Goal: Use online tool/utility: Utilize a website feature to perform a specific function

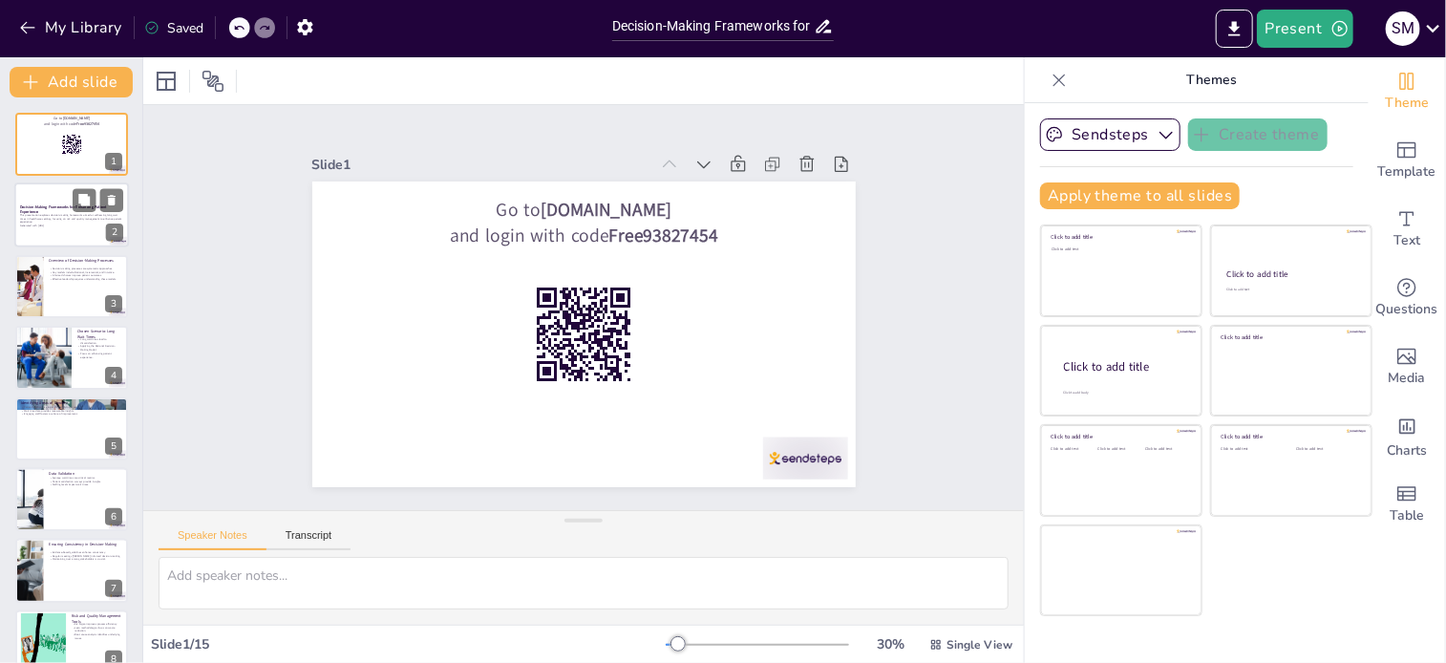
click at [33, 233] on div at bounding box center [71, 215] width 115 height 65
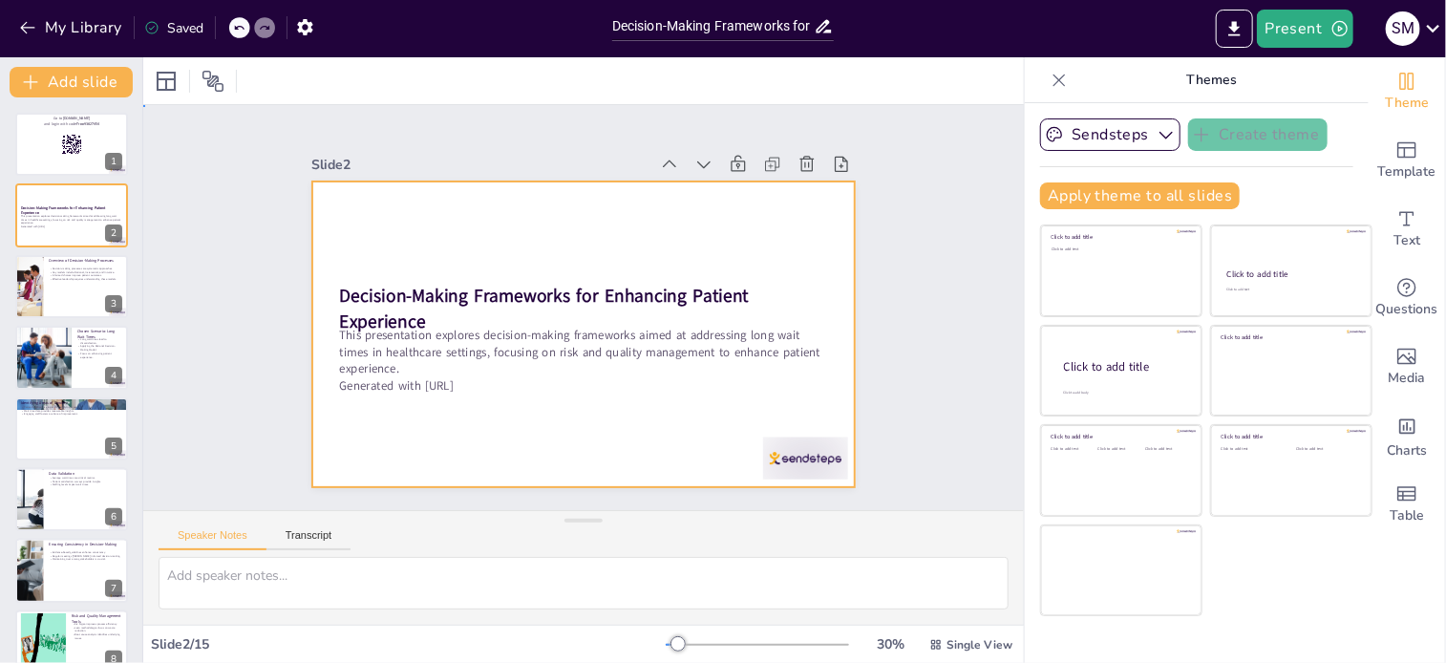
click at [431, 272] on div at bounding box center [584, 335] width 544 height 306
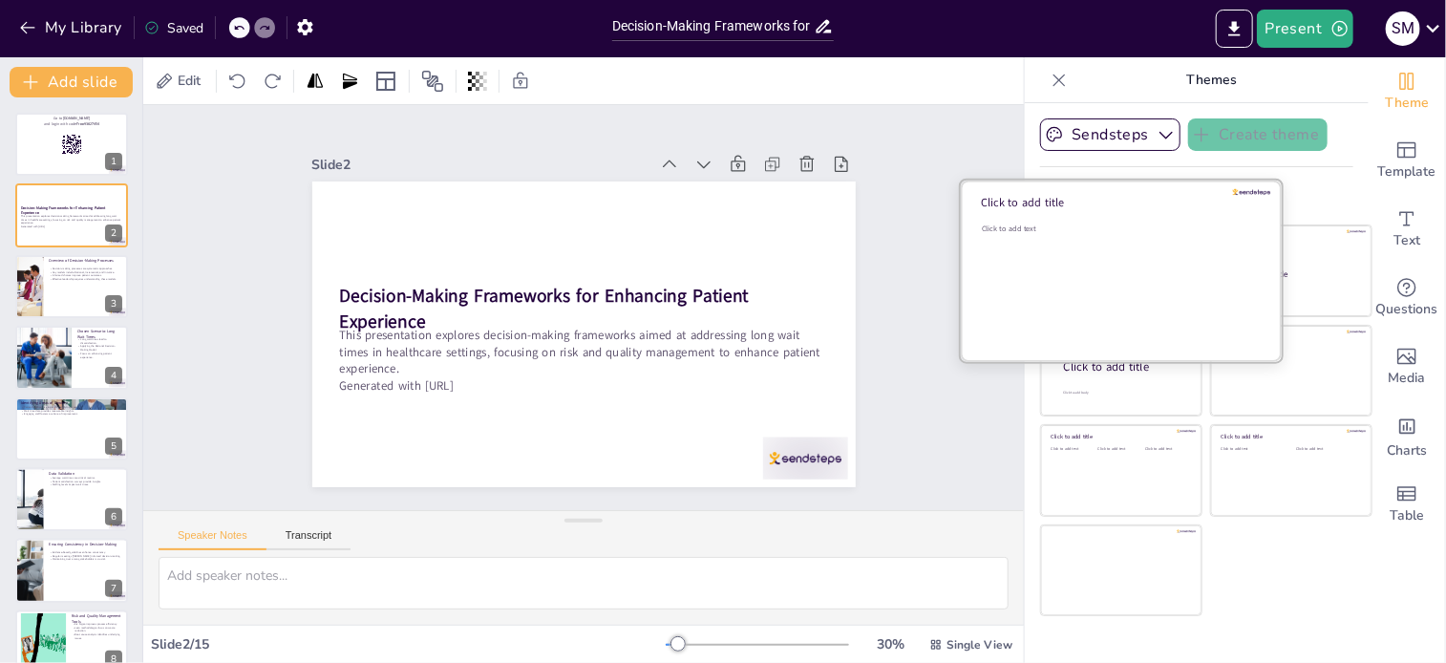
click at [1065, 296] on div "Click to add text" at bounding box center [1118, 283] width 273 height 118
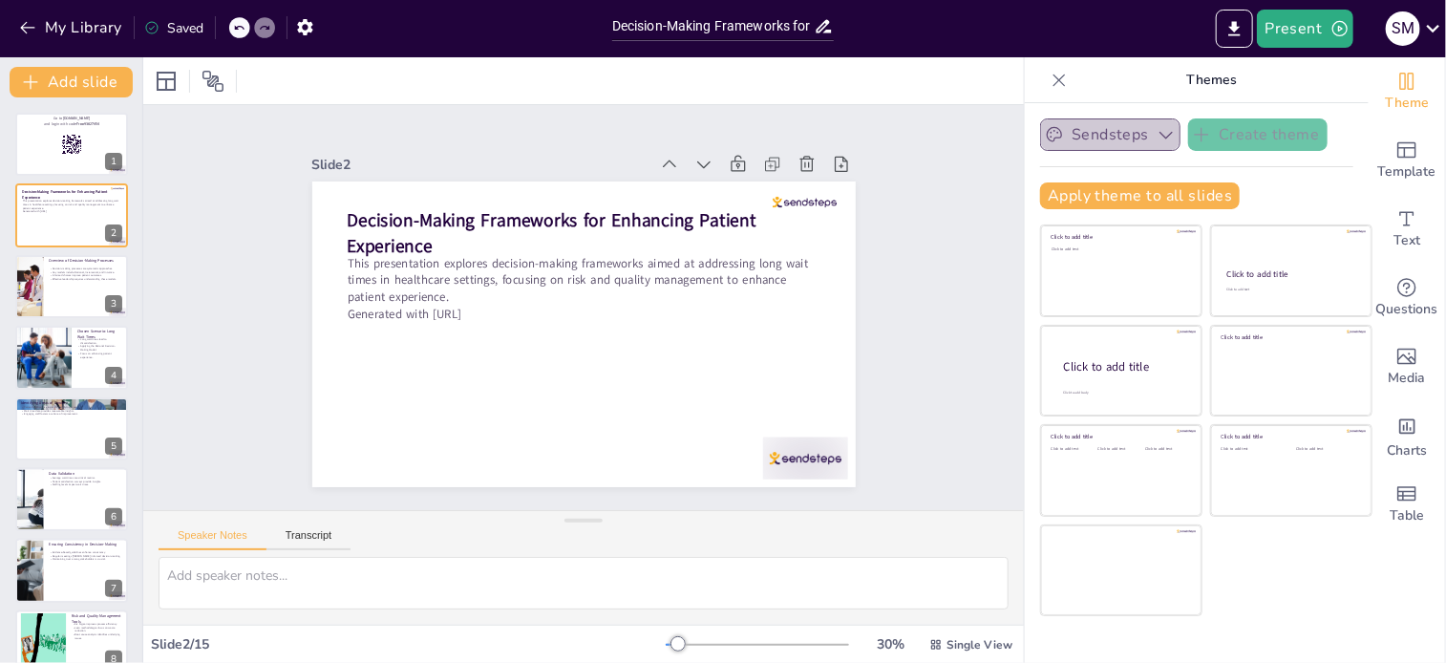
click at [1157, 142] on icon "button" at bounding box center [1166, 134] width 19 height 19
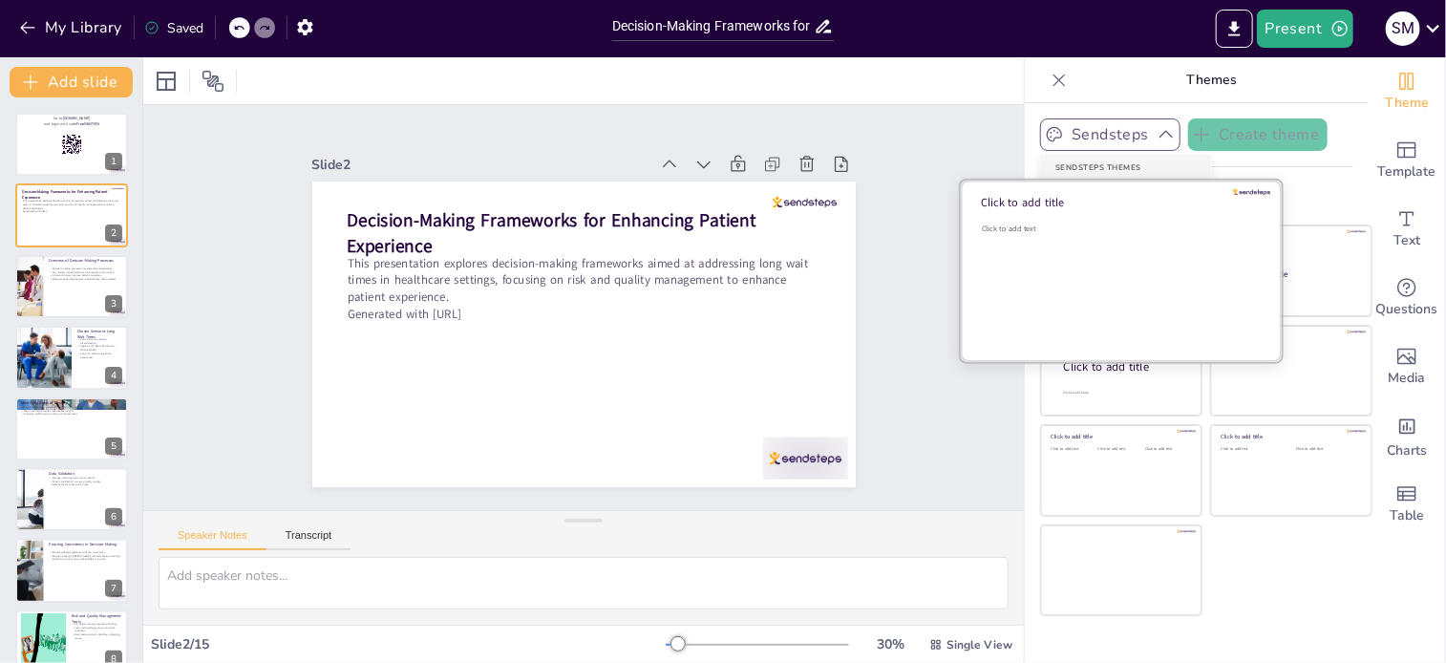
click at [1094, 221] on div at bounding box center [1121, 271] width 321 height 181
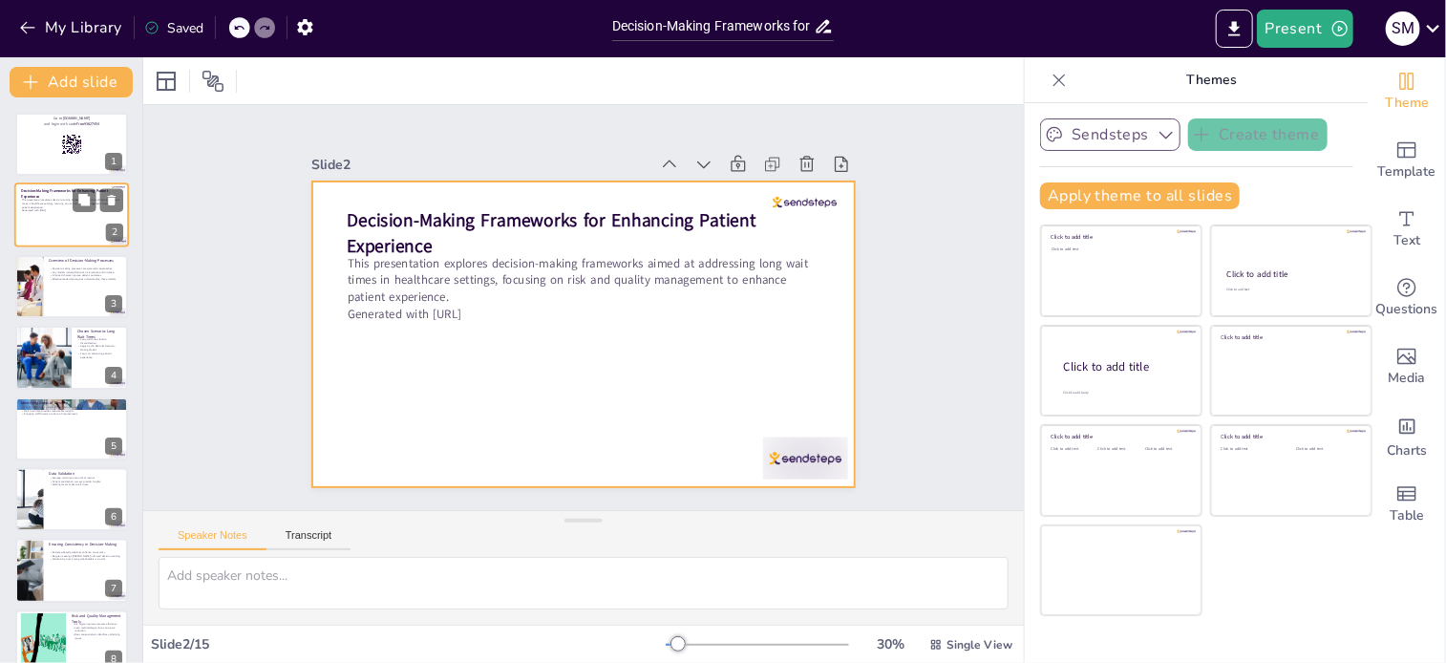
click at [43, 223] on div at bounding box center [71, 215] width 115 height 65
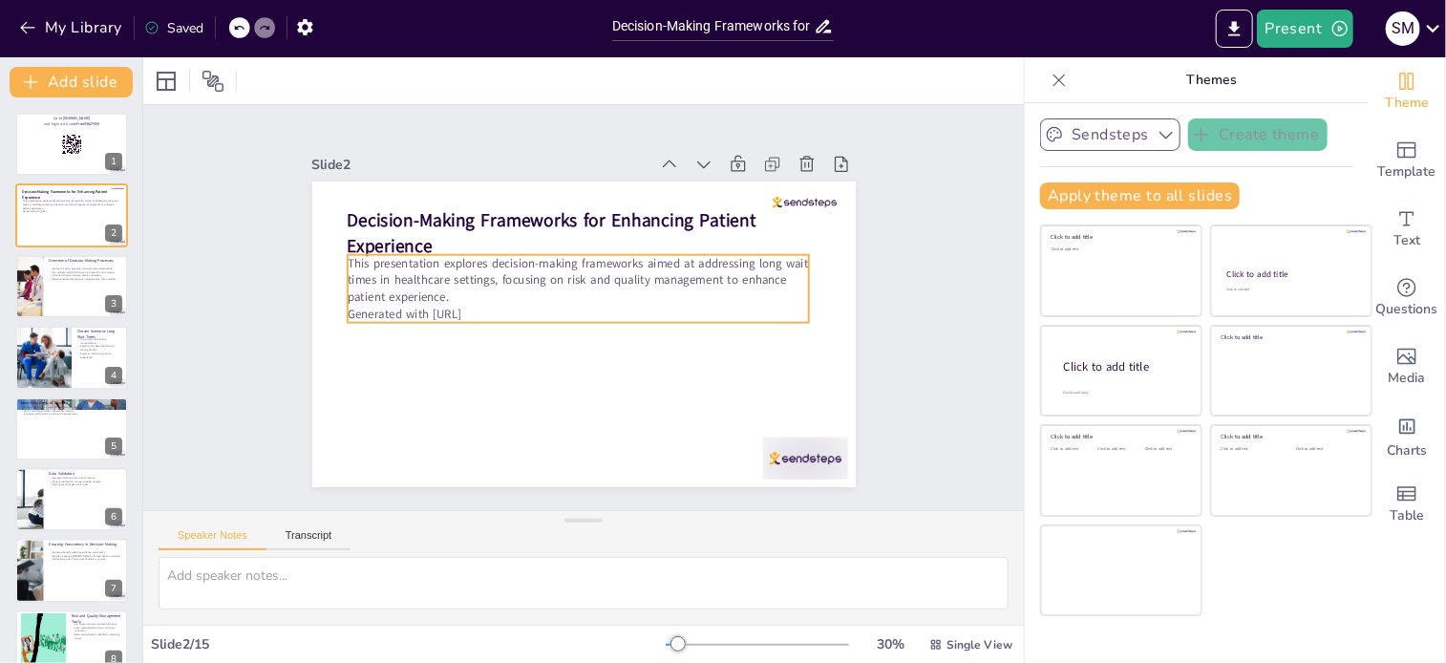
click at [474, 286] on p "This presentation explores decision-making frameworks aimed at addressing long …" at bounding box center [579, 280] width 462 height 51
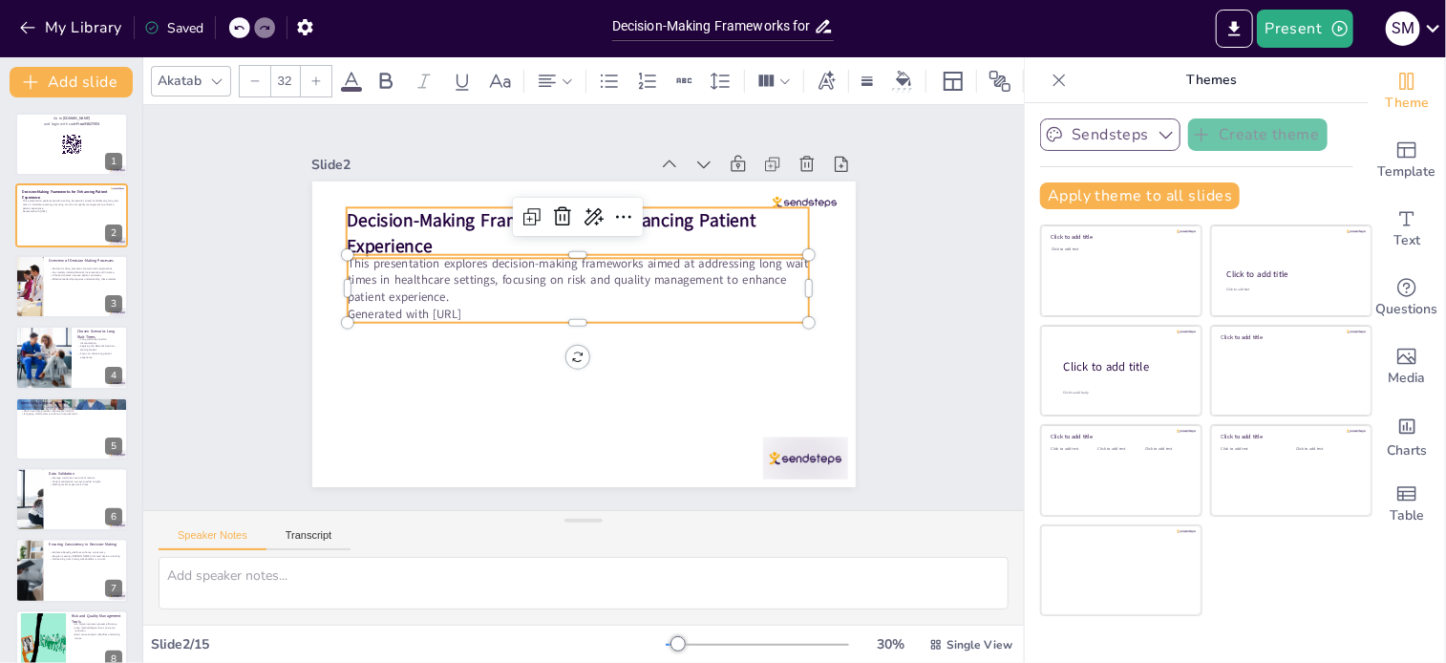
checkbox input "true"
type input "48"
click at [397, 224] on strong "Decision-Making Frameworks for Enhancing Patient Experience" at bounding box center [551, 233] width 410 height 50
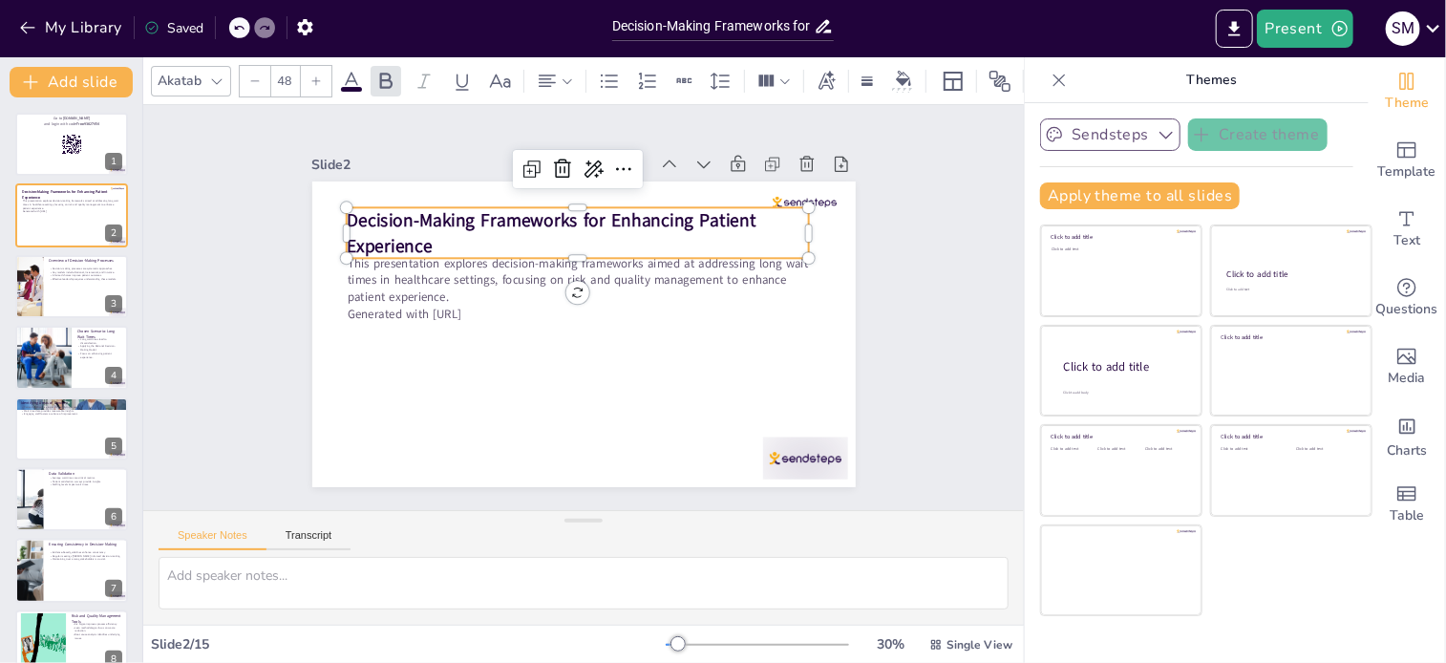
click at [397, 224] on strong "Decision-Making Frameworks for Enhancing Patient Experience" at bounding box center [551, 233] width 410 height 50
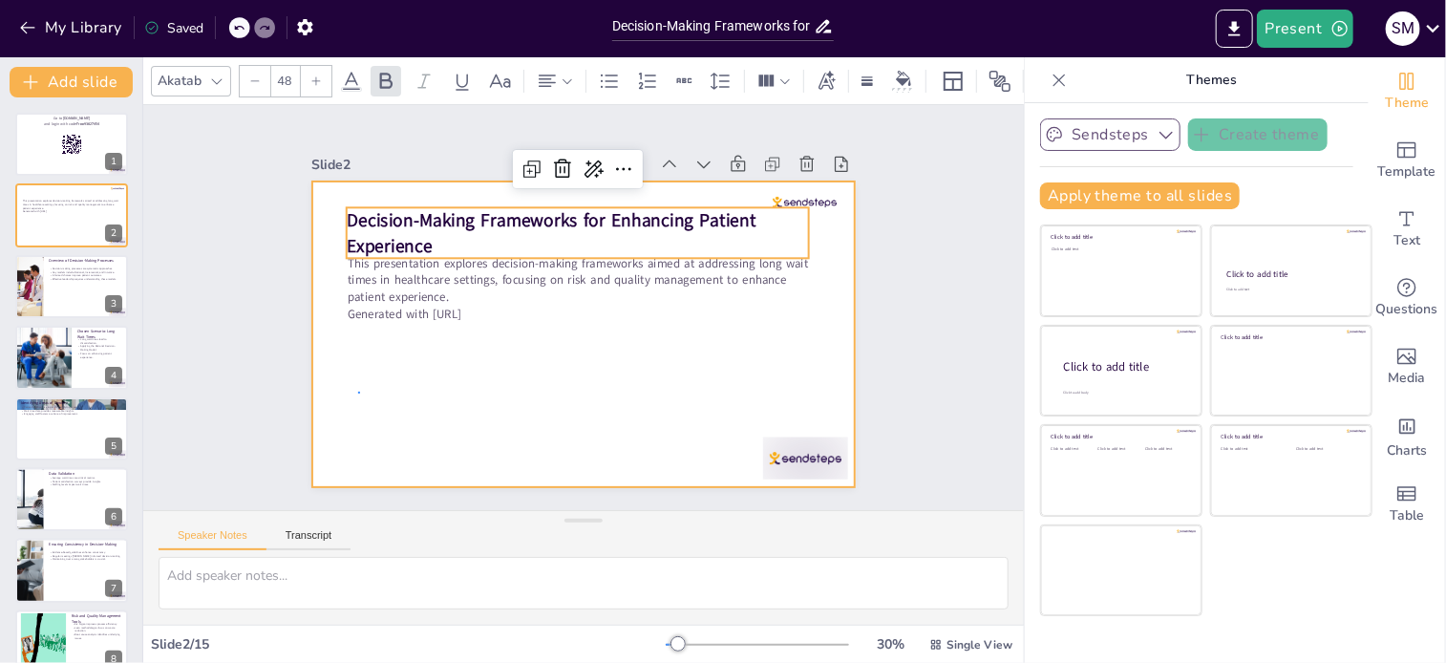
drag, startPoint x: 398, startPoint y: 223, endPoint x: 359, endPoint y: 393, distance: 174.5
click at [359, 393] on div at bounding box center [584, 335] width 544 height 306
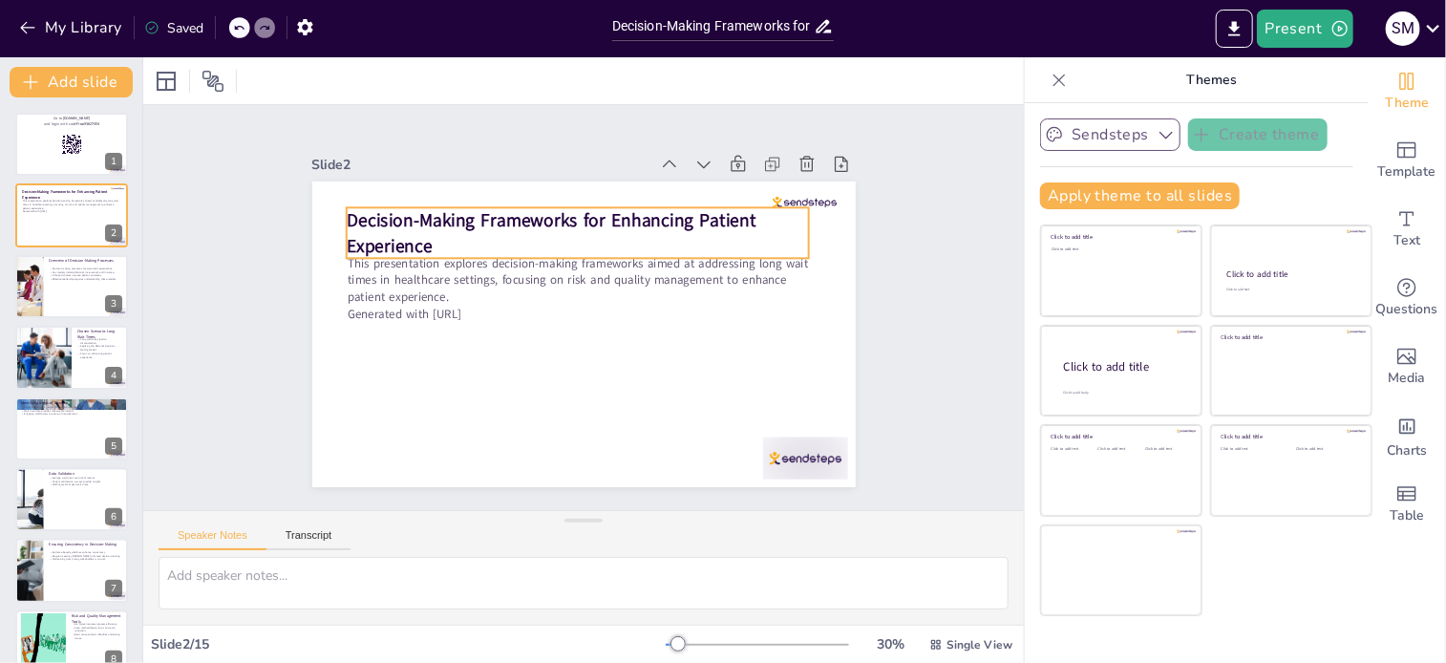
click at [447, 226] on p "Decision-Making Frameworks for Enhancing Patient Experience" at bounding box center [577, 232] width 463 height 51
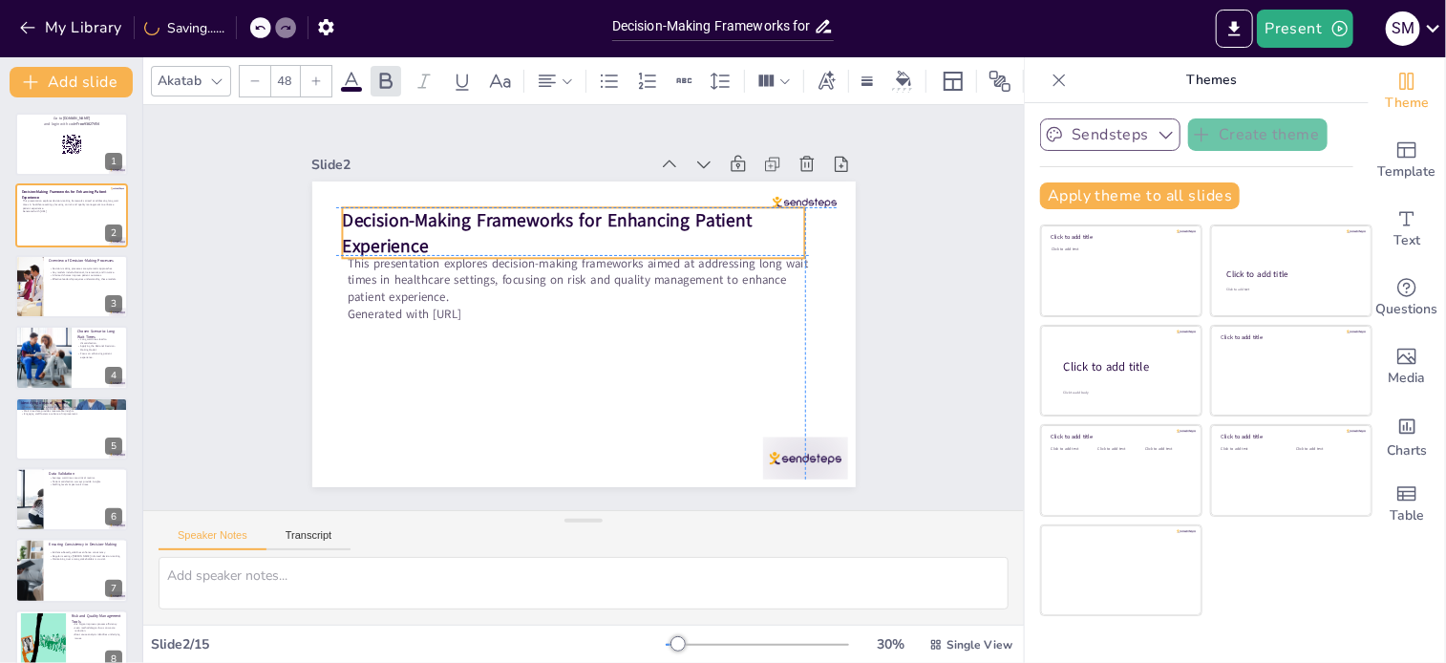
drag, startPoint x: 444, startPoint y: 234, endPoint x: 428, endPoint y: 235, distance: 16.3
click at [428, 235] on p "Decision-Making Frameworks for Enhancing Patient Experience" at bounding box center [573, 232] width 463 height 51
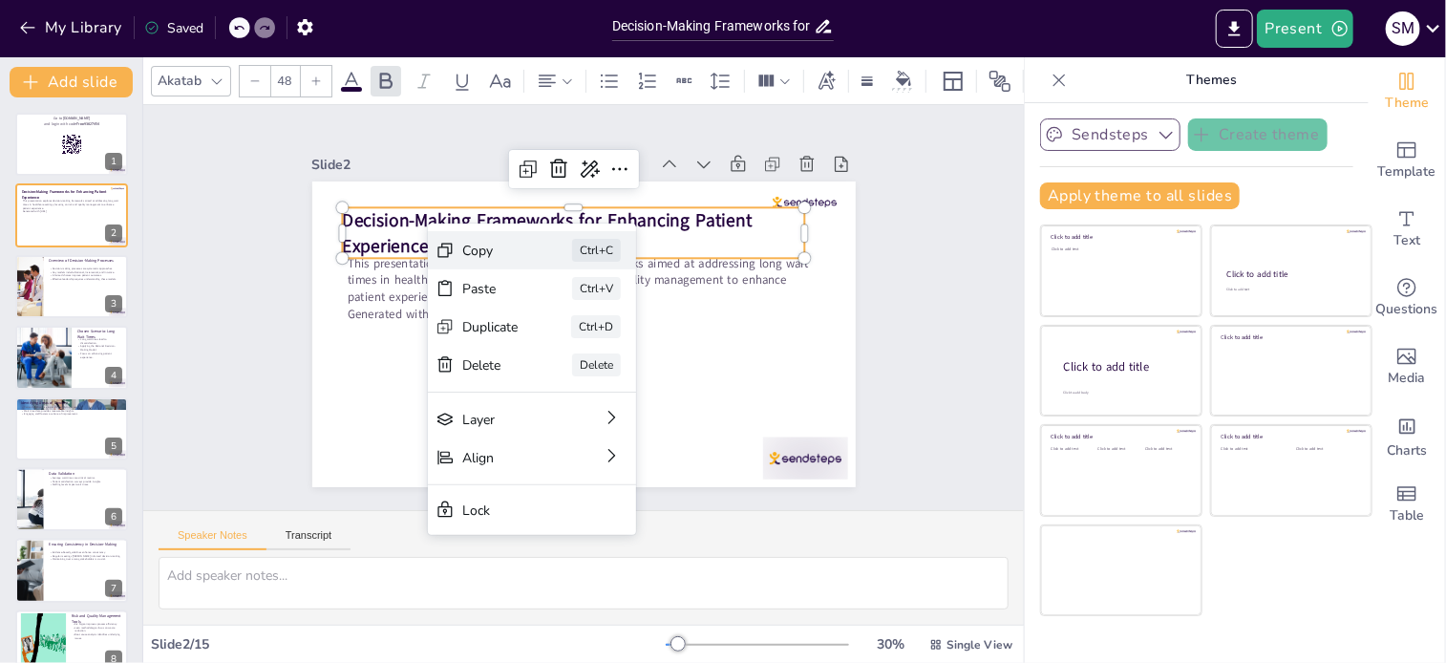
click at [447, 252] on icon at bounding box center [445, 250] width 19 height 19
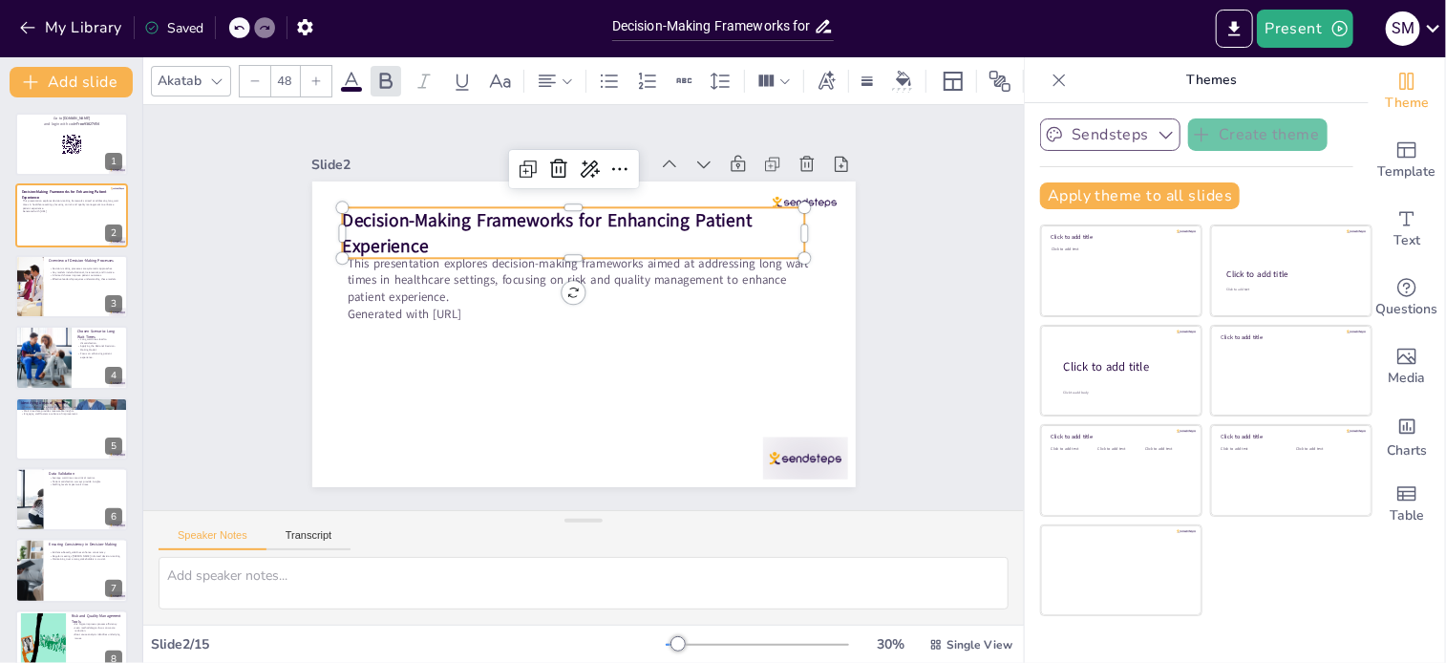
checkbox input "true"
